Goal: Information Seeking & Learning: Learn about a topic

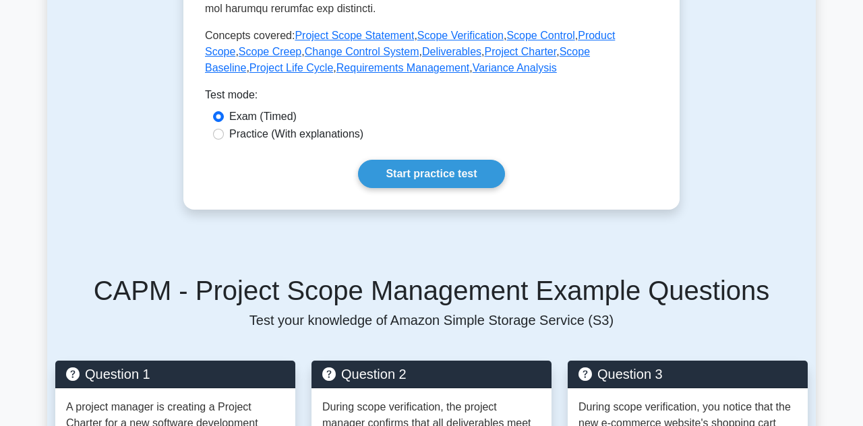
scroll to position [678, 0]
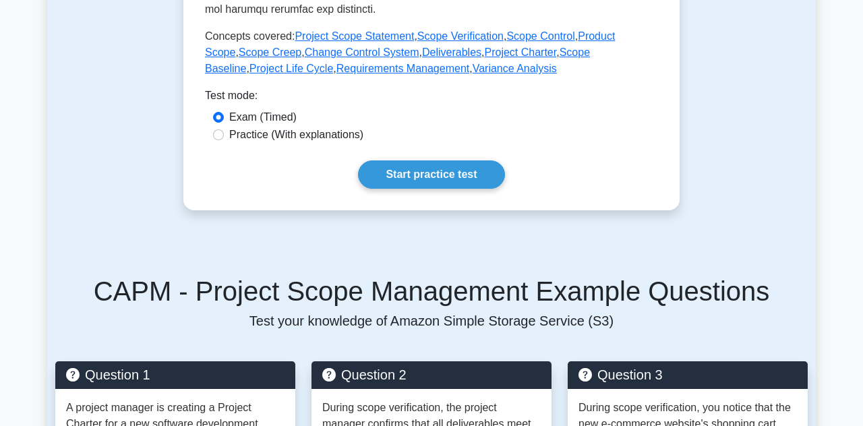
click at [477, 166] on link "Start practice test" at bounding box center [431, 174] width 146 height 28
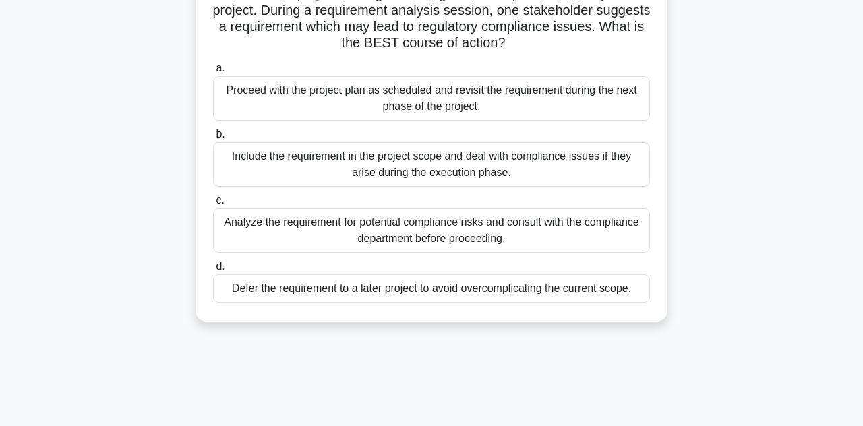
scroll to position [113, 0]
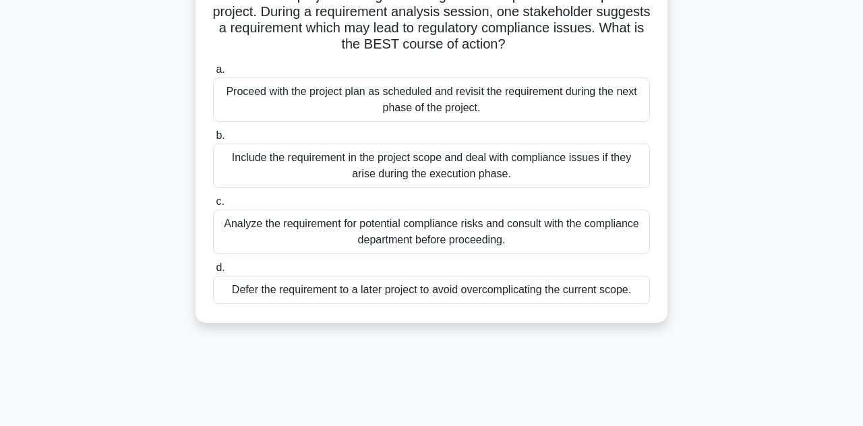
click at [616, 235] on div "Analyze the requirement for potential compliance risks and consult with the com…" at bounding box center [431, 232] width 437 height 44
click at [213, 206] on input "c. Analyze the requirement for potential compliance risks and consult with the …" at bounding box center [213, 201] width 0 height 9
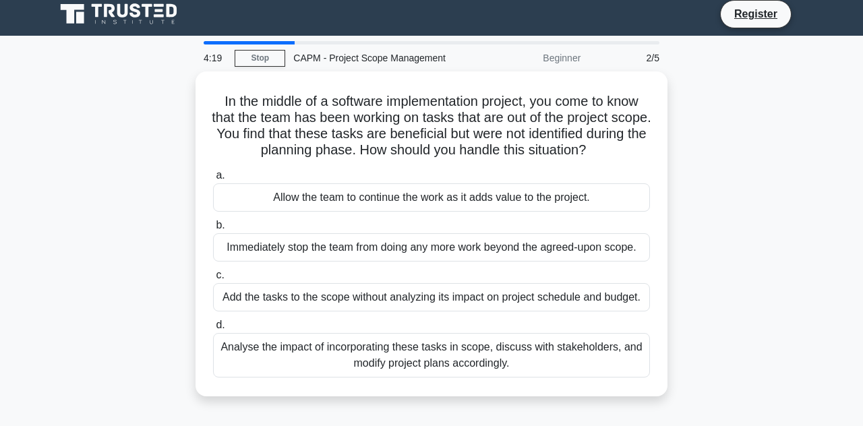
scroll to position [0, 0]
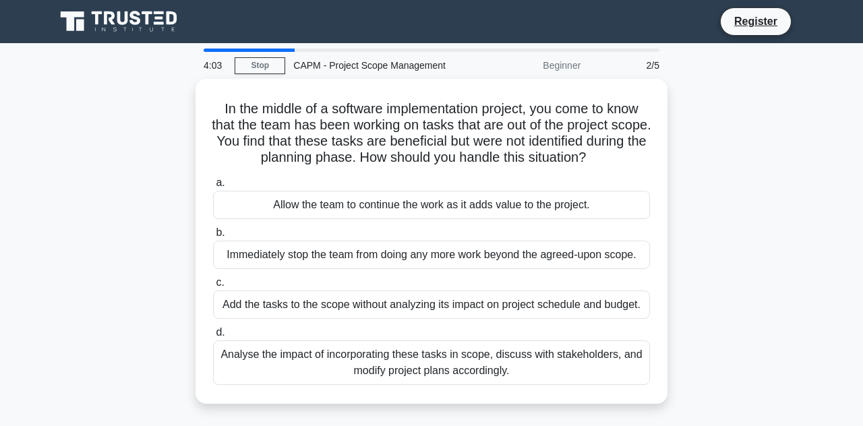
click at [289, 241] on div "Immediately stop the team from doing any more work beyond the agreed-upon scope." at bounding box center [431, 255] width 437 height 28
click at [213, 237] on input "b. Immediately stop the team from doing any more work beyond the agreed-upon sc…" at bounding box center [213, 232] width 0 height 9
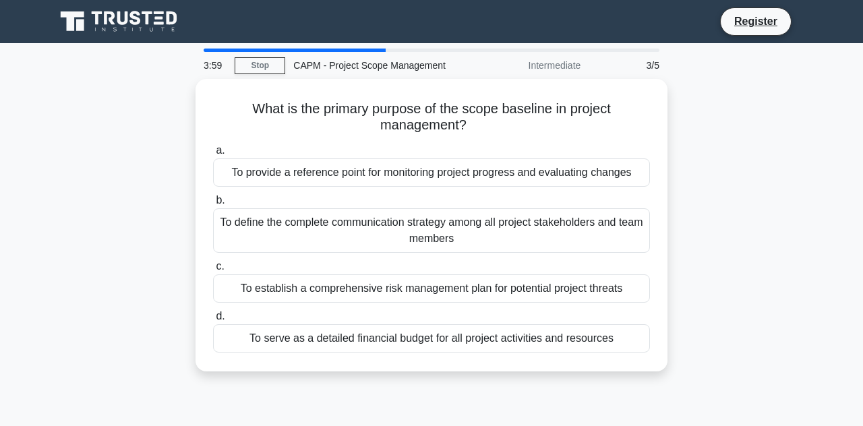
click at [263, 231] on div "To define the complete communication strategy among all project stakeholders an…" at bounding box center [431, 230] width 437 height 44
click at [213, 205] on input "b. To define the complete communication strategy among all project stakeholders…" at bounding box center [213, 200] width 0 height 9
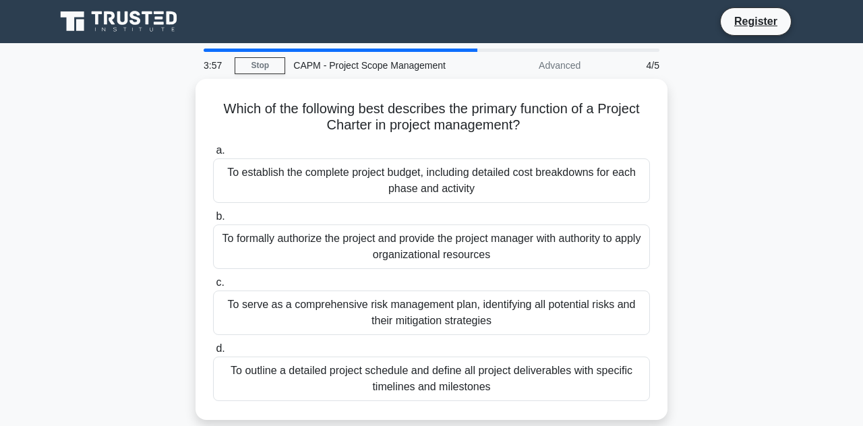
click at [244, 171] on div "To establish the complete project budget, including detailed cost breakdowns fo…" at bounding box center [431, 180] width 437 height 44
click at [213, 155] on input "a. To establish the complete project budget, including detailed cost breakdowns…" at bounding box center [213, 150] width 0 height 9
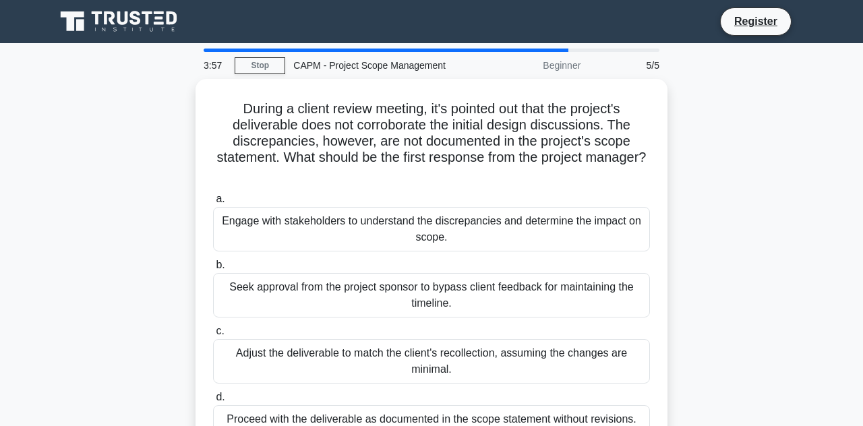
click at [247, 311] on div "Seek approval from the project sponsor to bypass client feedback for maintainin…" at bounding box center [431, 295] width 437 height 44
click at [213, 270] on input "b. Seek approval from the project sponsor to bypass client feedback for maintai…" at bounding box center [213, 265] width 0 height 9
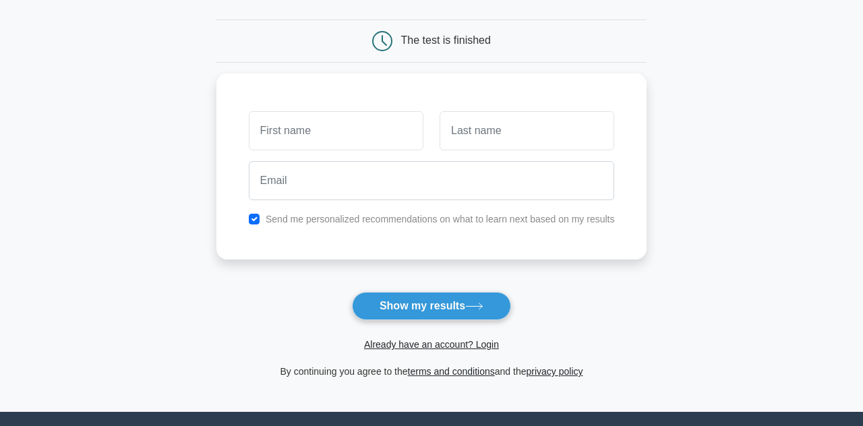
scroll to position [112, 0]
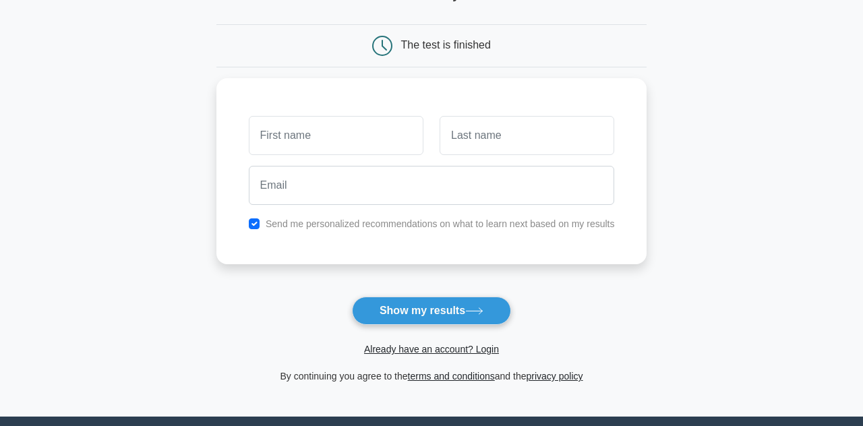
click at [278, 133] on input "text" at bounding box center [336, 135] width 175 height 39
type input "Jaspreet"
click at [589, 131] on input "text" at bounding box center [526, 135] width 175 height 39
type input "Singh"
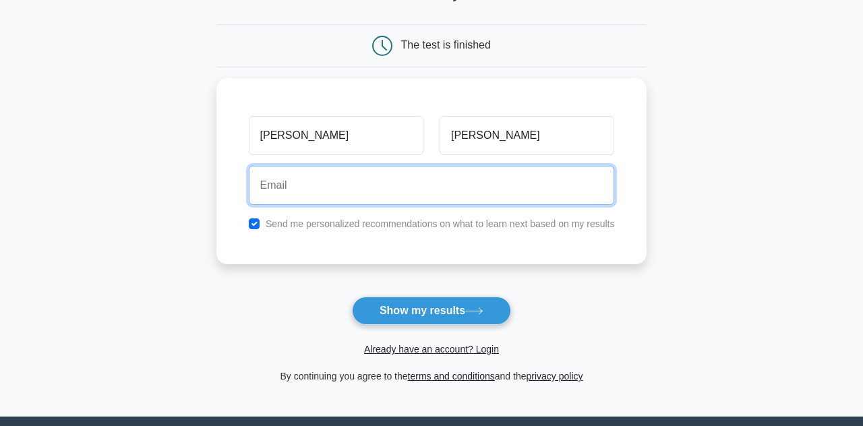
click at [543, 175] on input "email" at bounding box center [432, 185] width 366 height 39
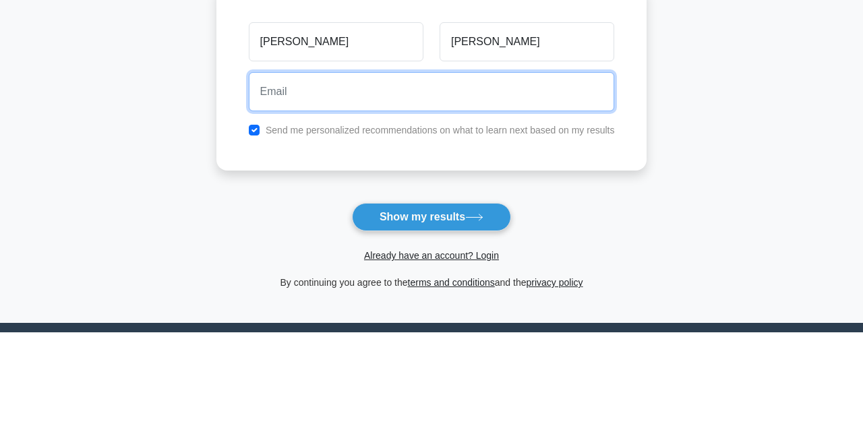
type input "Sjassi055@gmail.com"
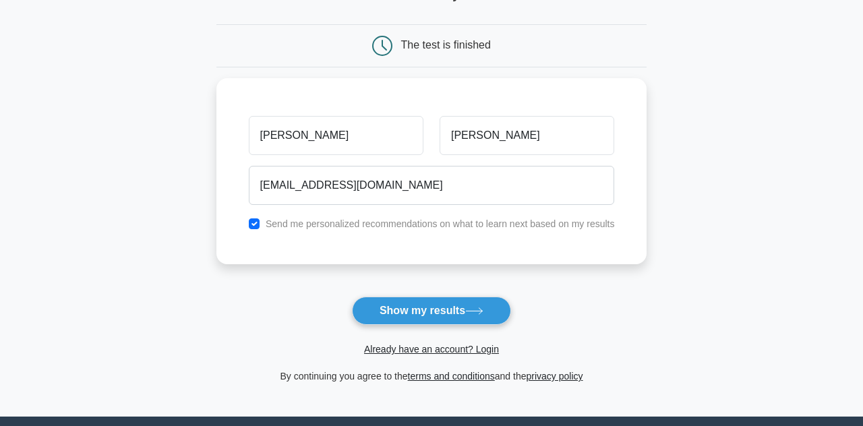
click at [478, 303] on button "Show my results" at bounding box center [431, 311] width 159 height 28
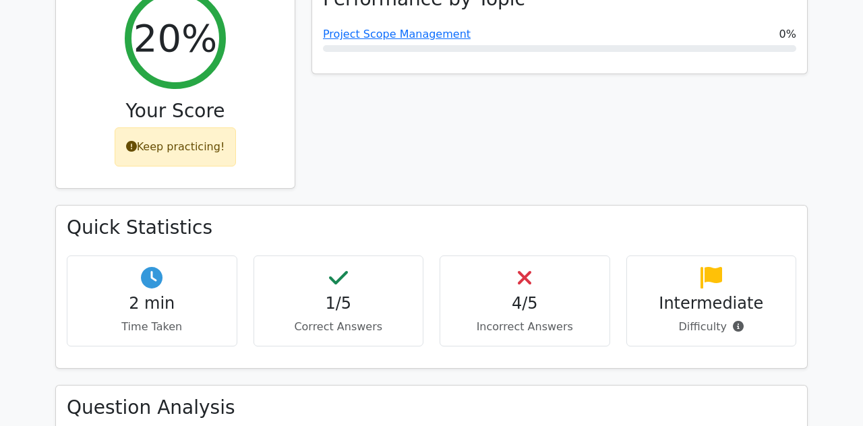
scroll to position [499, 0]
